Goal: Contribute content: Contribute content

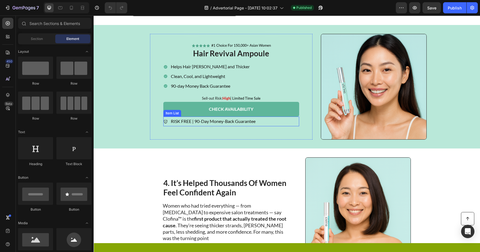
scroll to position [618, 0]
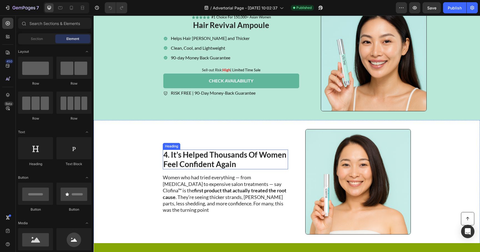
click at [308, 166] on img at bounding box center [358, 182] width 106 height 106
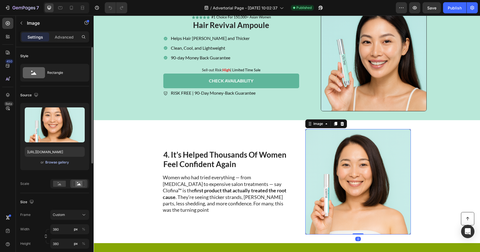
click at [48, 162] on div "Browse gallery" at bounding box center [57, 162] width 24 height 5
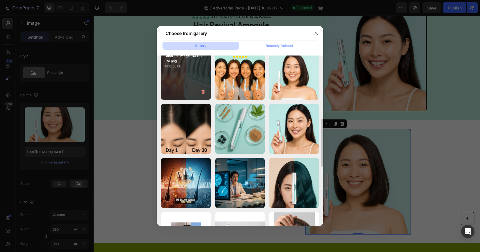
scroll to position [420, 0]
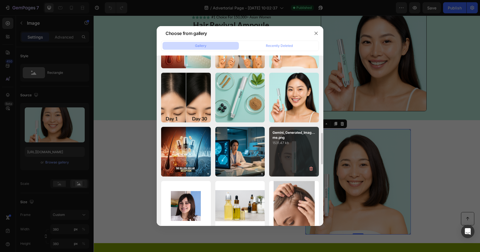
click at [307, 153] on div "Gemini_Generated_Imag...me.png 1531.47 kb" at bounding box center [294, 152] width 50 height 50
type input "[URL][DOMAIN_NAME]"
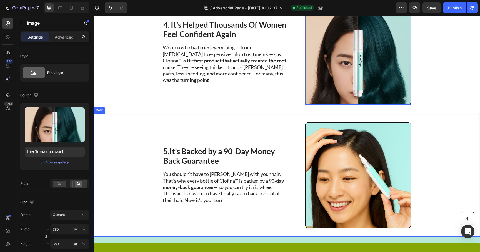
scroll to position [749, 0]
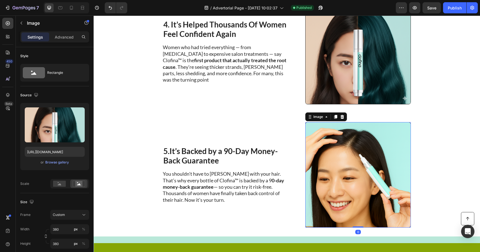
click at [348, 170] on img at bounding box center [358, 175] width 106 height 106
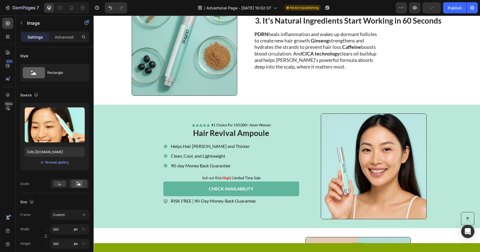
scroll to position [512, 0]
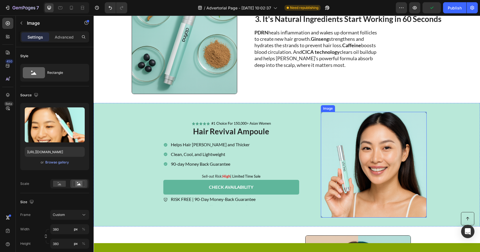
click at [356, 164] on img at bounding box center [374, 165] width 106 height 106
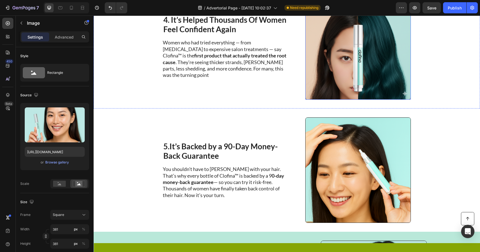
scroll to position [762, 0]
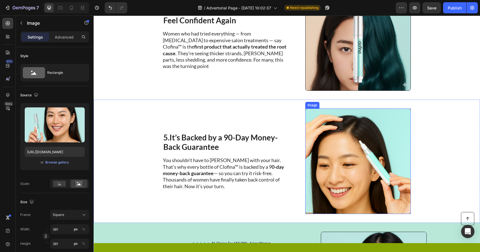
click at [381, 175] on img at bounding box center [358, 162] width 106 height 106
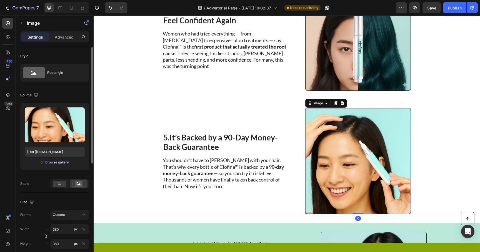
click at [54, 161] on div "Browse gallery" at bounding box center [57, 162] width 24 height 5
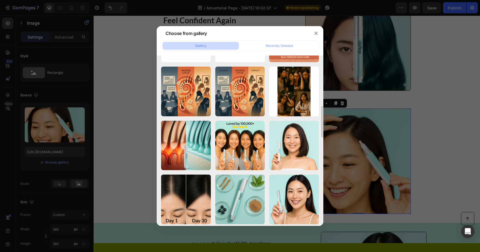
scroll to position [307, 0]
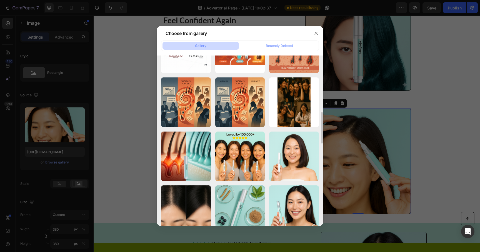
click at [113, 119] on div at bounding box center [240, 126] width 480 height 252
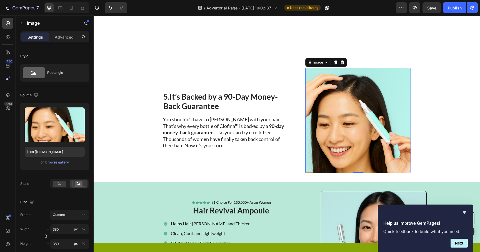
scroll to position [874, 0]
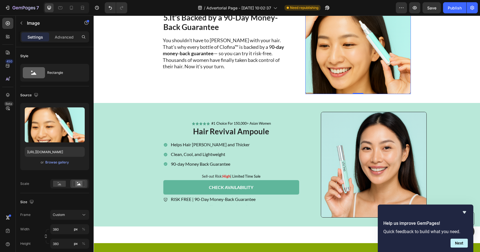
click at [383, 161] on img at bounding box center [374, 165] width 106 height 106
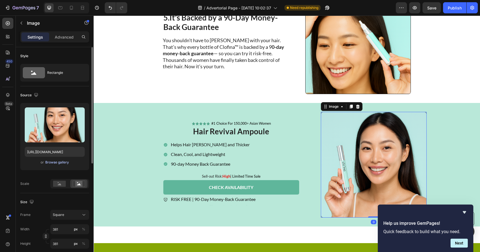
click at [59, 164] on div "Browse gallery" at bounding box center [57, 162] width 24 height 5
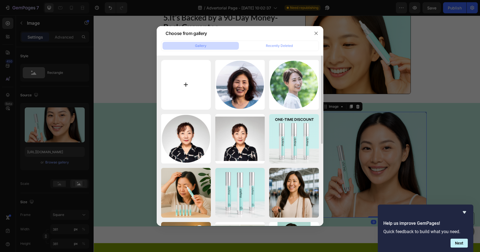
click at [180, 91] on input "file" at bounding box center [186, 85] width 50 height 50
type input "C:\fakepath\img3v2.png"
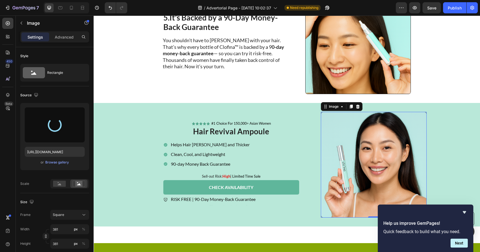
type input "[URL][DOMAIN_NAME]"
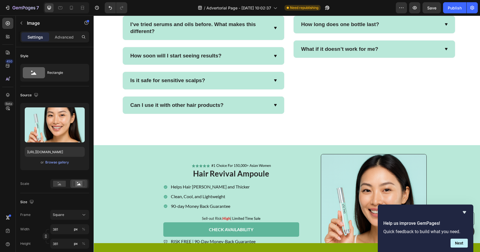
scroll to position [1417, 0]
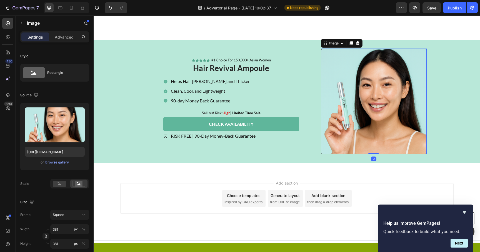
click at [361, 121] on img at bounding box center [374, 102] width 106 height 106
click at [51, 164] on div "Browse gallery" at bounding box center [57, 162] width 24 height 5
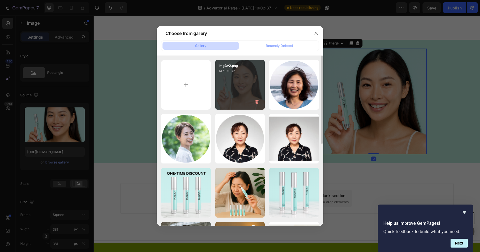
click at [241, 94] on div "img3v2.png 1471.70 kb" at bounding box center [240, 85] width 50 height 50
type input "[URL][DOMAIN_NAME]"
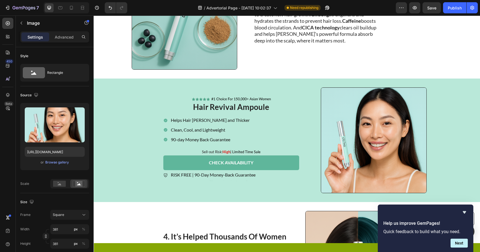
scroll to position [486, 0]
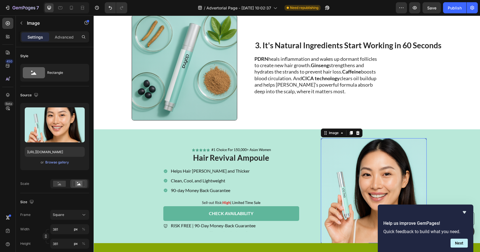
click at [378, 159] on img at bounding box center [374, 191] width 106 height 106
click at [55, 162] on div "Browse gallery" at bounding box center [57, 162] width 24 height 5
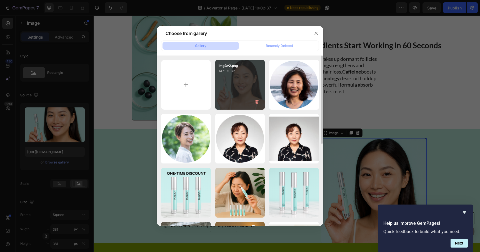
click at [230, 94] on div "img3v2.png 1471.70 kb" at bounding box center [240, 85] width 50 height 50
type input "[URL][DOMAIN_NAME]"
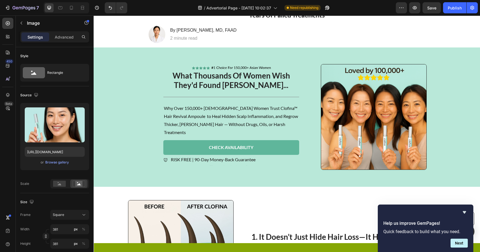
scroll to position [0, 0]
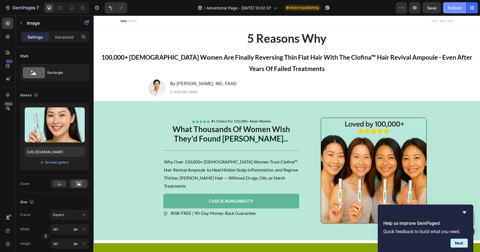
click at [452, 9] on div "Publish" at bounding box center [455, 8] width 14 height 6
